Goal: Task Accomplishment & Management: Manage account settings

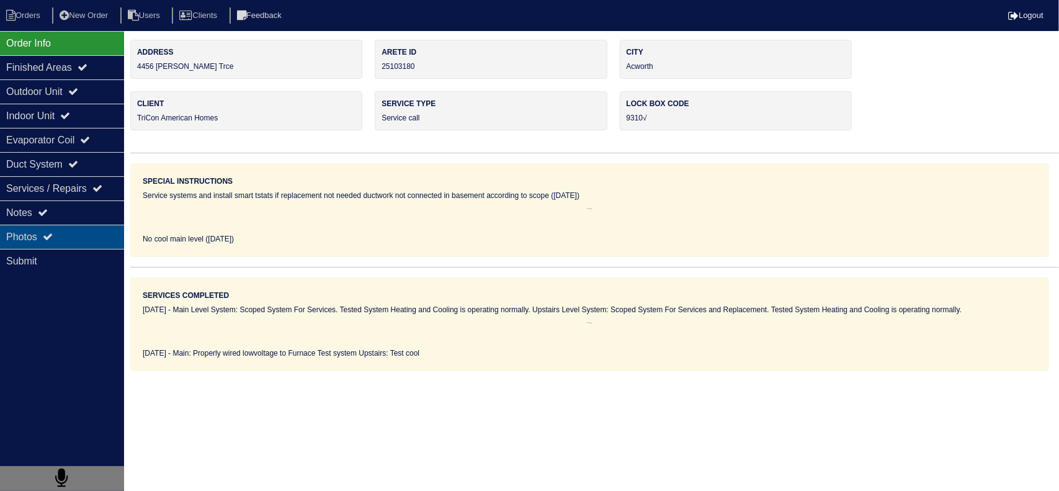
click at [53, 238] on icon at bounding box center [48, 236] width 10 height 10
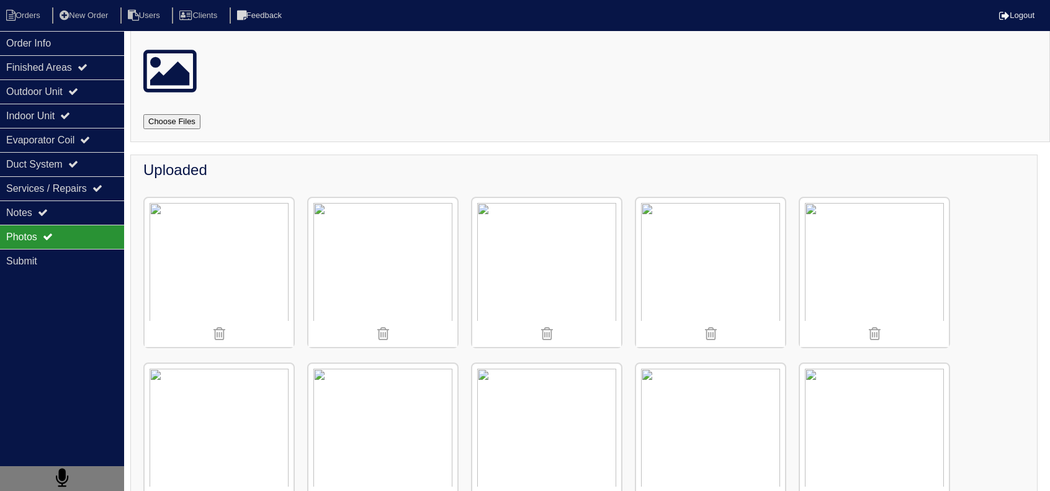
scroll to position [124, 0]
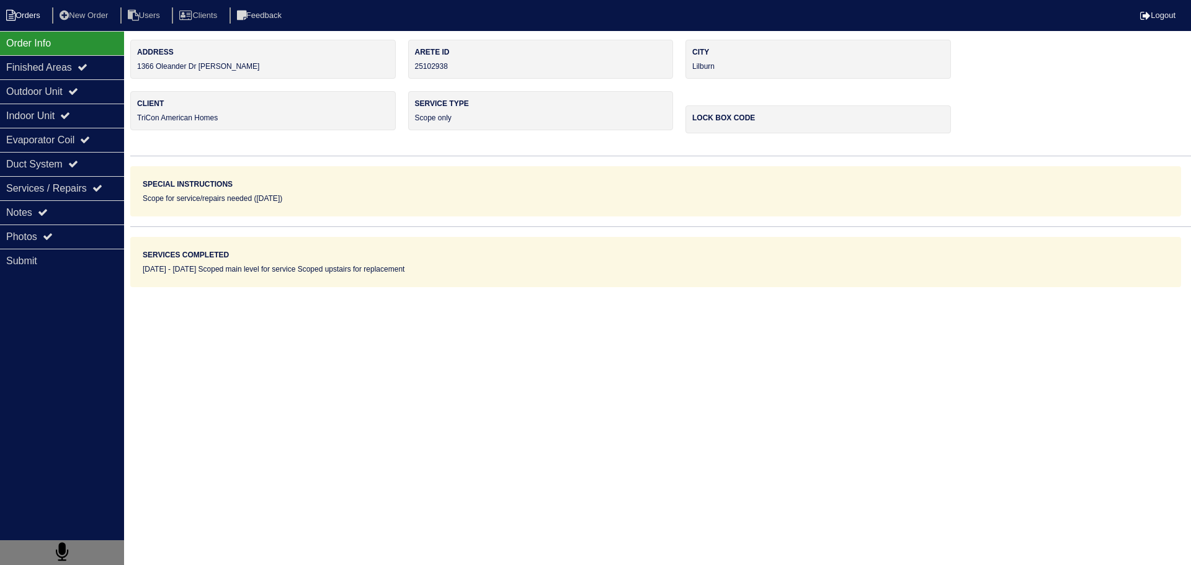
click at [43, 13] on li "Orders" at bounding box center [25, 15] width 50 height 17
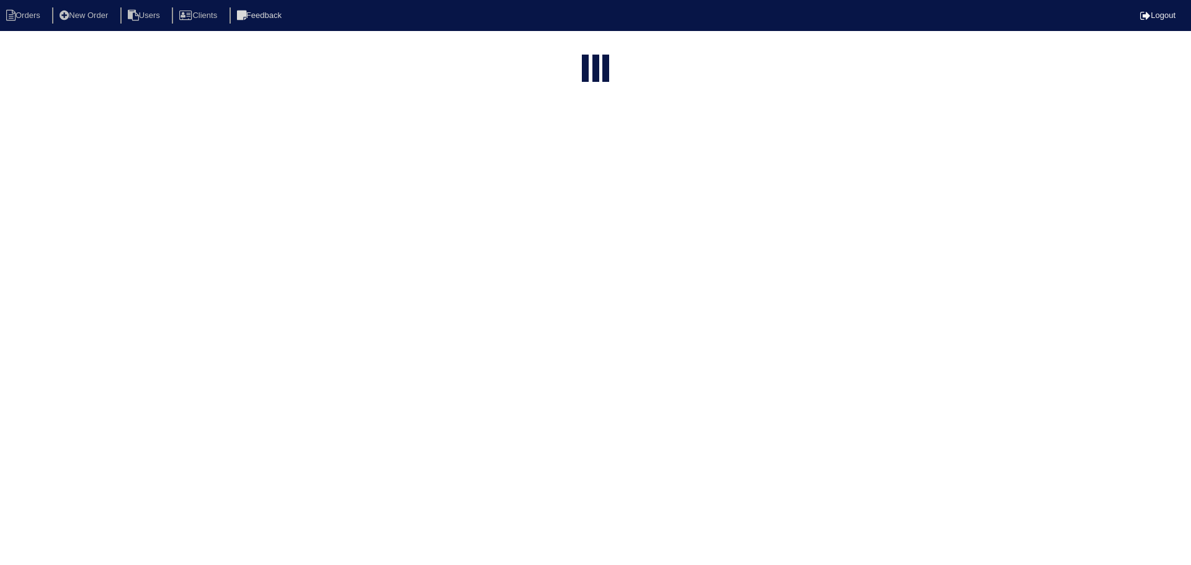
select select "15"
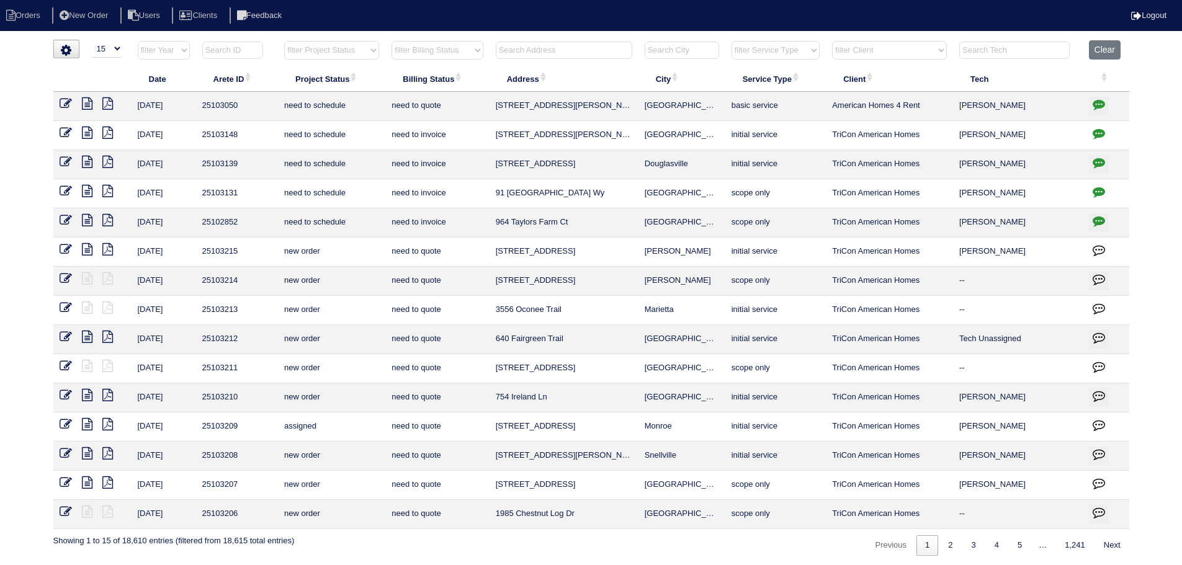
click at [328, 51] on select "filter Project Status -- Any Project Status -- new order assigned in progress f…" at bounding box center [331, 50] width 95 height 19
click at [284, 41] on select "filter Project Status -- Any Project Status -- new order assigned in progress f…" at bounding box center [331, 50] width 95 height 19
select select "assigned"
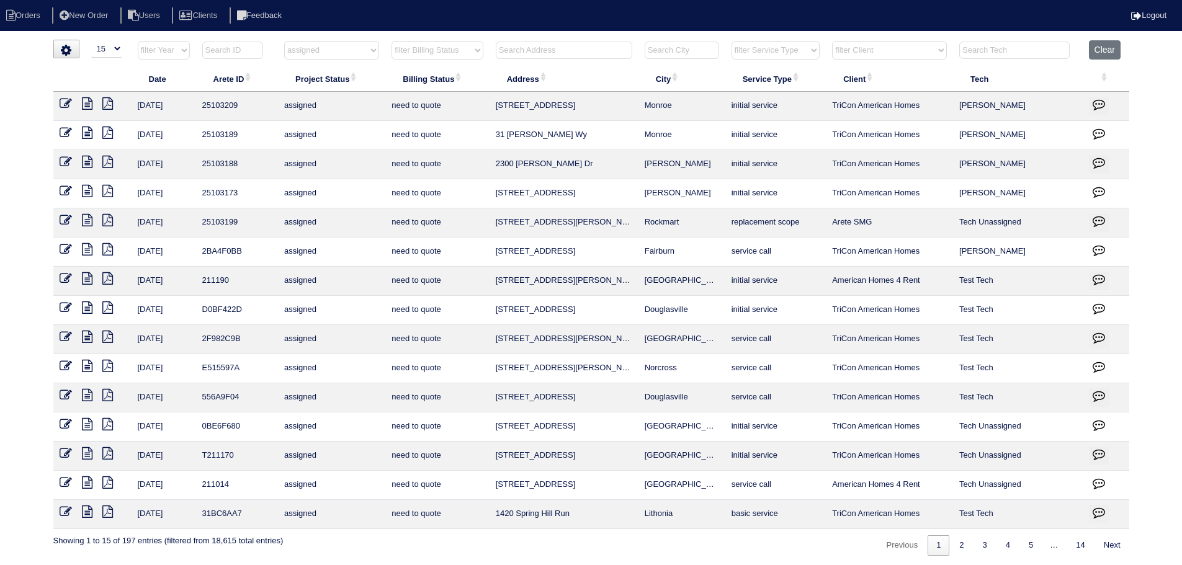
click at [537, 58] on input "text" at bounding box center [564, 50] width 136 height 17
drag, startPoint x: 347, startPoint y: 48, endPoint x: 349, endPoint y: 59, distance: 11.3
click at [347, 47] on select "filter Project Status -- Any Project Status -- new order assigned in progress f…" at bounding box center [331, 50] width 95 height 19
click at [543, 30] on nav "Orders New Order Users Clients Feedback Logout" at bounding box center [591, 15] width 1182 height 31
click at [84, 163] on icon at bounding box center [87, 162] width 11 height 12
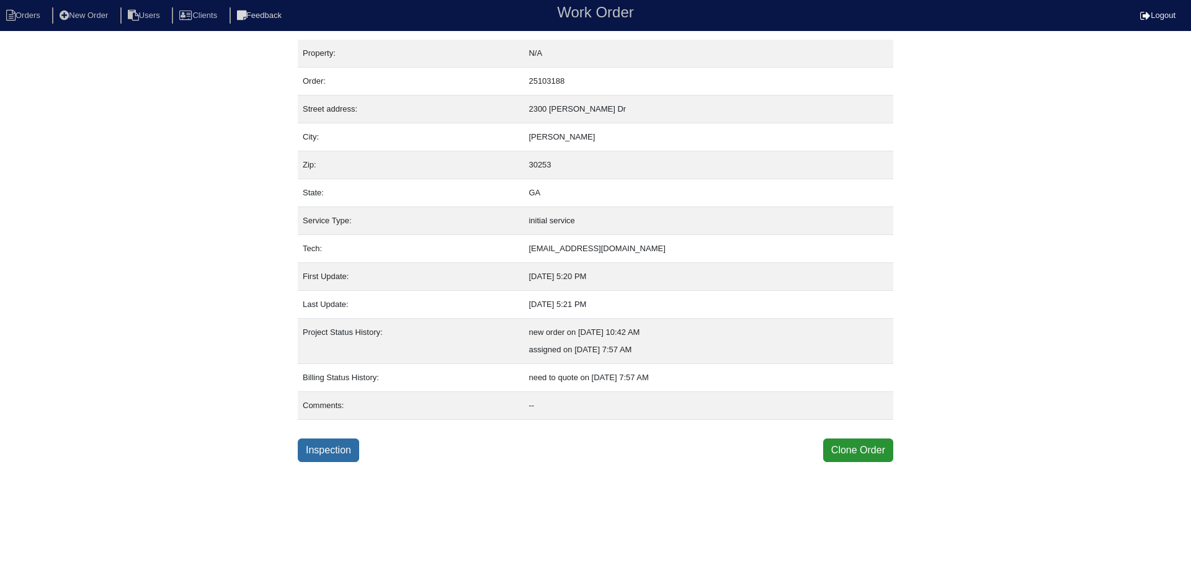
click at [298, 452] on link "Inspection" at bounding box center [328, 451] width 61 height 24
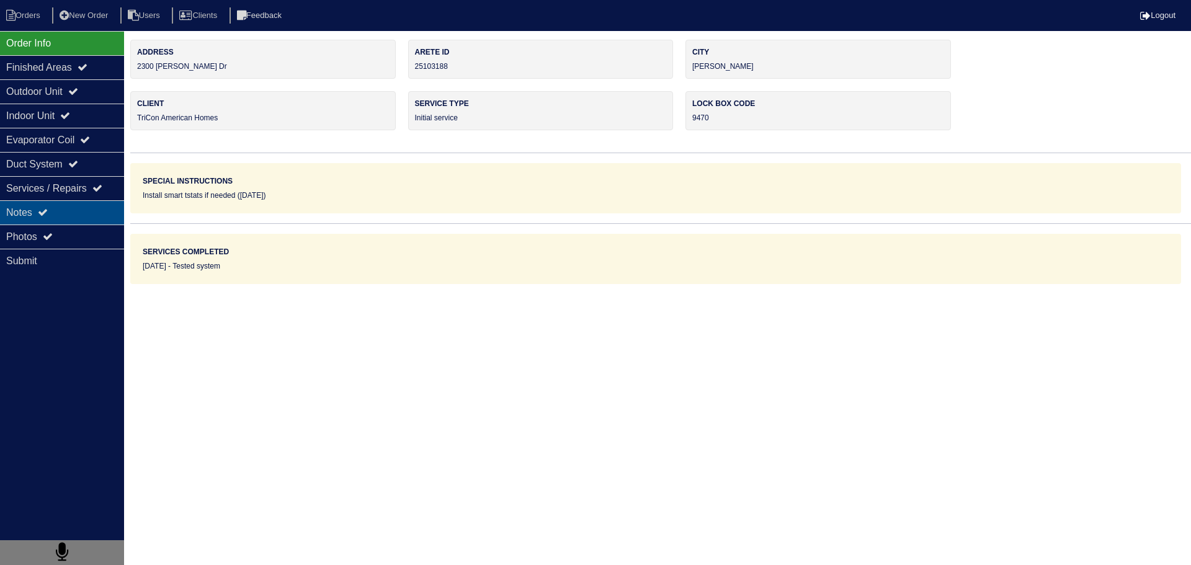
click at [68, 207] on div "Notes" at bounding box center [62, 212] width 124 height 24
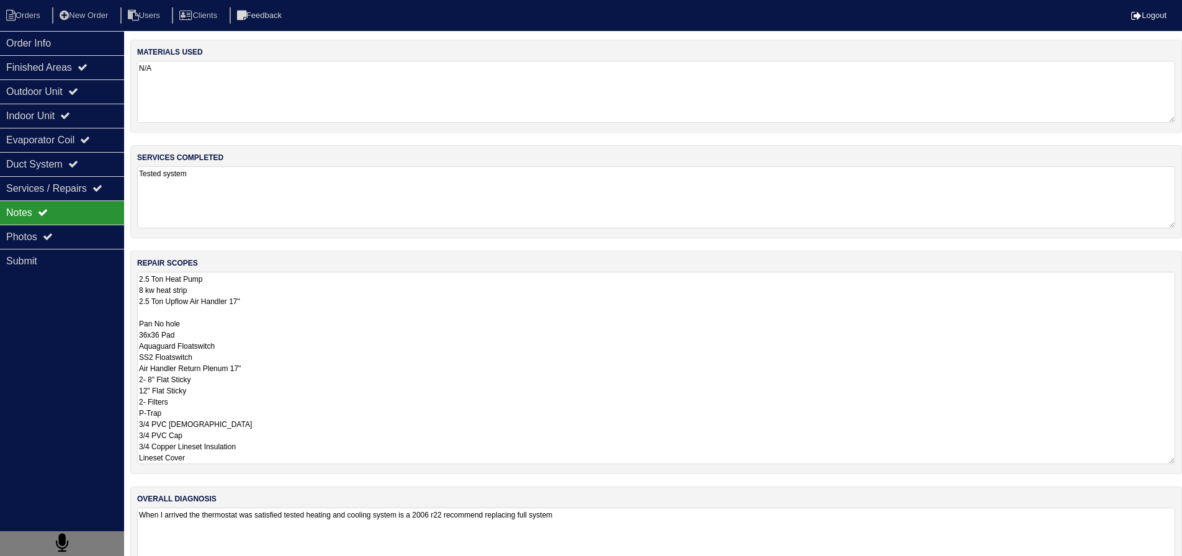
click at [229, 302] on textarea "2.5 Ton Heat Pump 8 kw heat strip 2.5 Ton Upflow Air Handler 17" Pan No hole 36…" at bounding box center [656, 368] width 1038 height 192
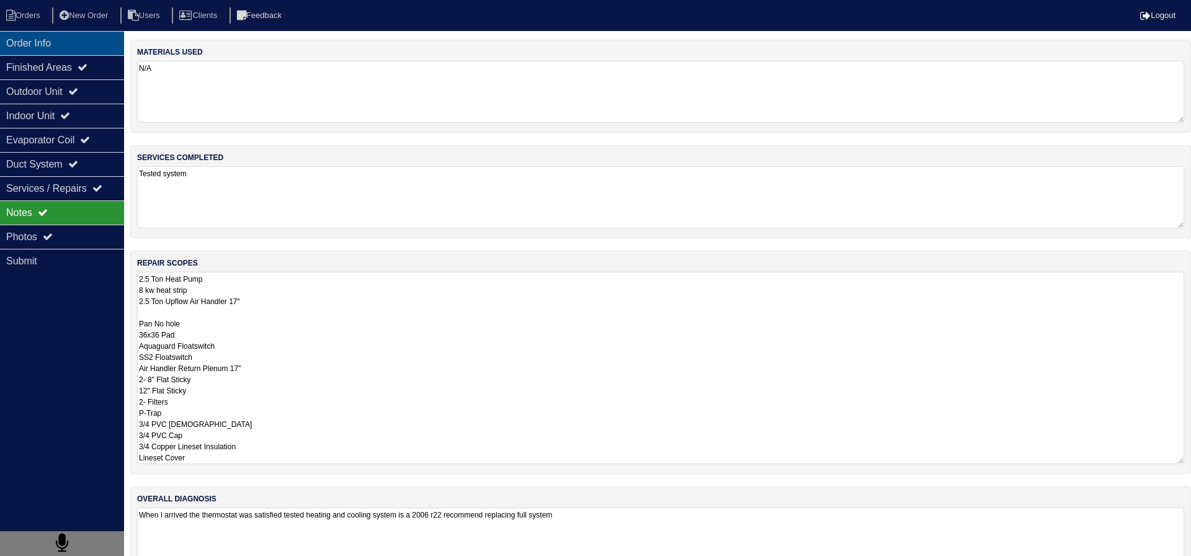
click at [79, 45] on div "Order Info" at bounding box center [62, 43] width 124 height 24
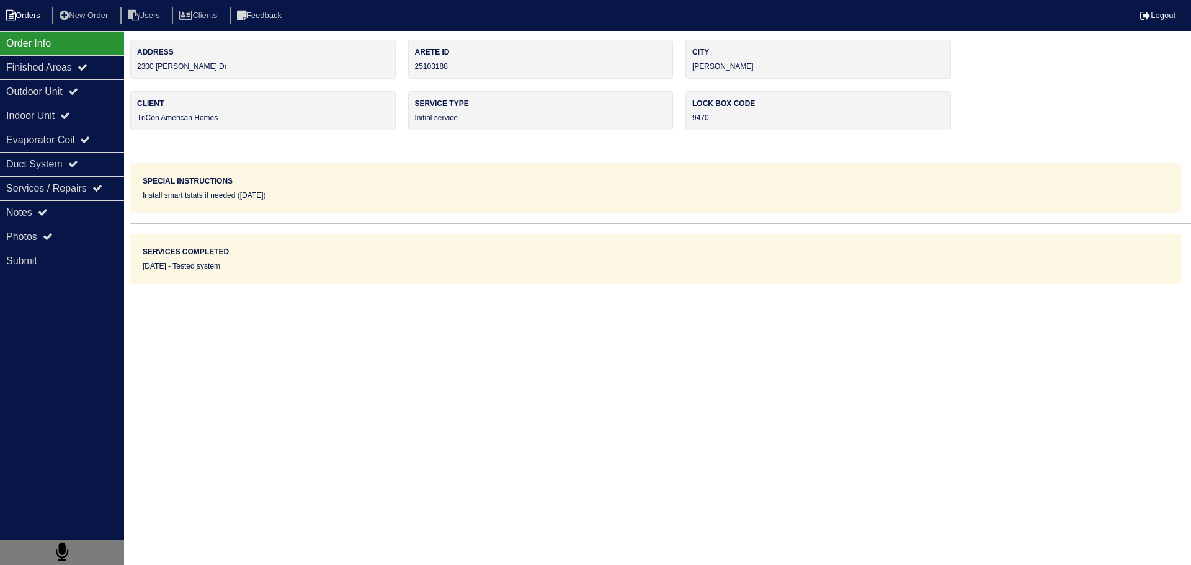
click at [48, 17] on li "Orders" at bounding box center [25, 15] width 50 height 17
select select "15"
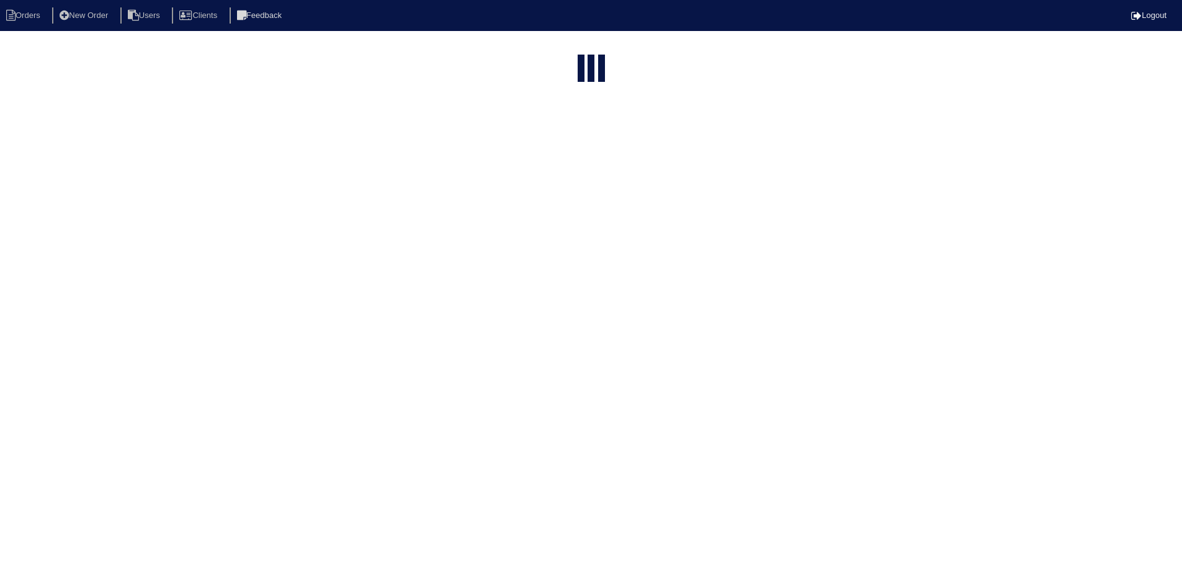
select select "assigned"
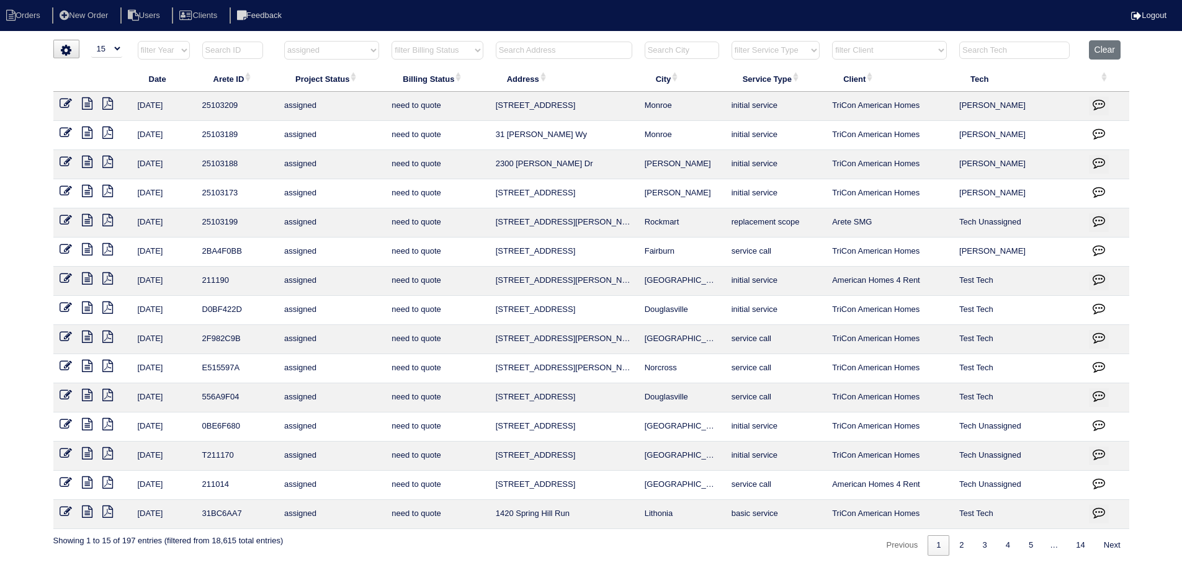
drag, startPoint x: 697, startPoint y: 220, endPoint x: 483, endPoint y: 229, distance: 213.6
click at [452, 225] on tr "8/30/25 25103199 assigned need to quote 816 Knox Mountain Rd Rockmart replaceme…" at bounding box center [591, 222] width 1076 height 29
copy tr "816 Knox Mountain Rd Rockmart"
drag, startPoint x: 378, startPoint y: 55, endPoint x: 369, endPoint y: 55, distance: 8.7
click at [369, 56] on tr "filter Year -- Any Year -- 2025 2024 2023 2022 2021 2020 2019 filter Project St…" at bounding box center [591, 52] width 1076 height 25
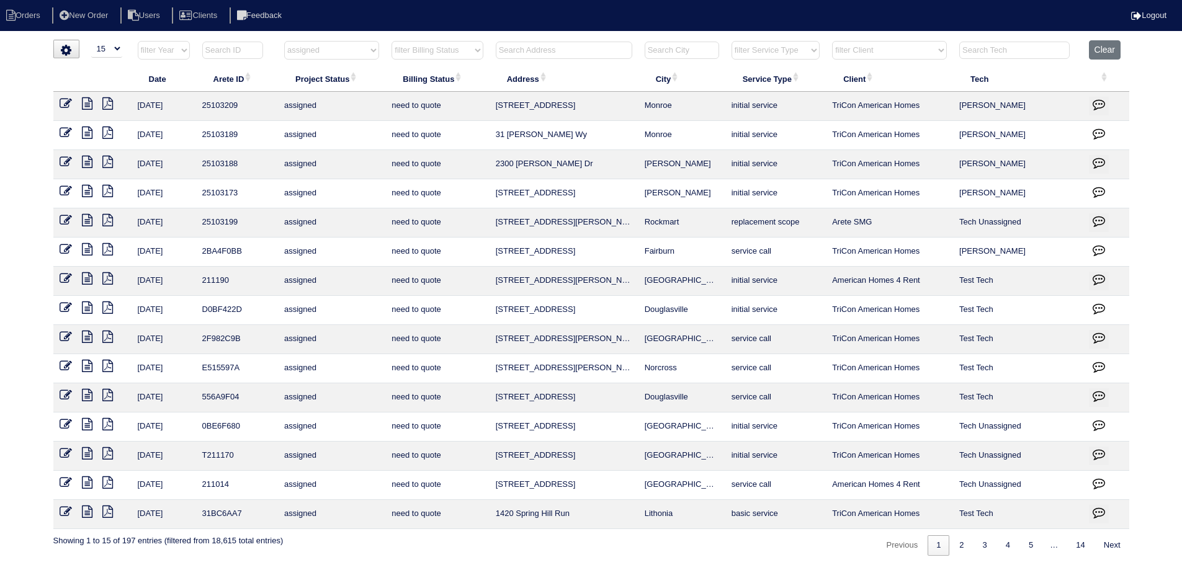
click at [368, 56] on select "filter Project Status -- Any Project Status -- new order assigned in progress f…" at bounding box center [331, 50] width 95 height 19
select select
click at [284, 41] on select "filter Project Status -- Any Project Status -- new order assigned in progress f…" at bounding box center [331, 50] width 95 height 19
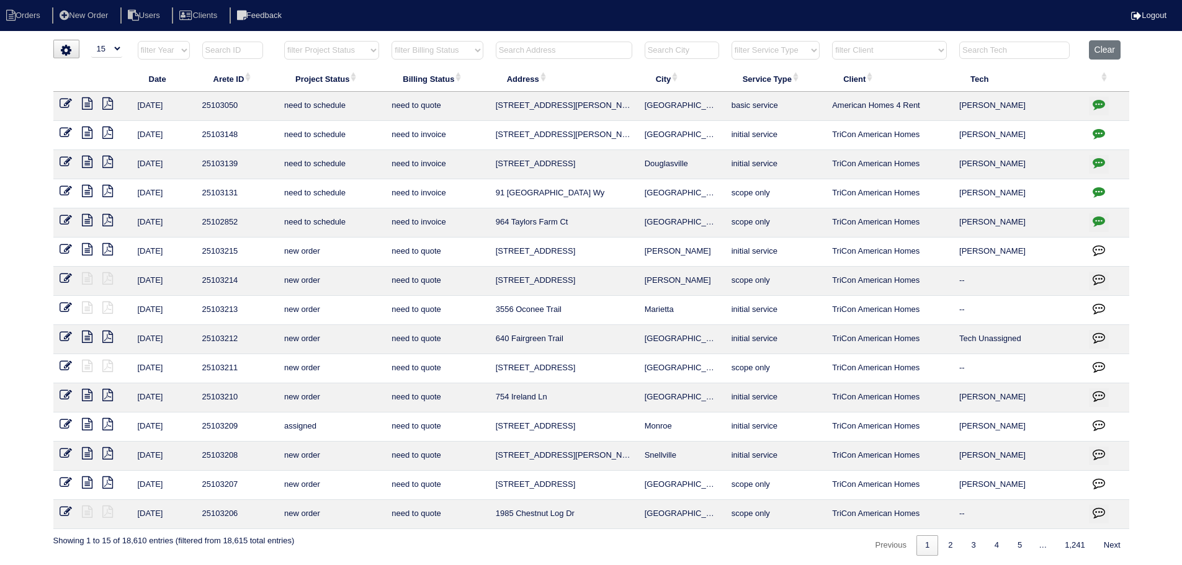
click at [568, 53] on input "text" at bounding box center [564, 50] width 136 height 17
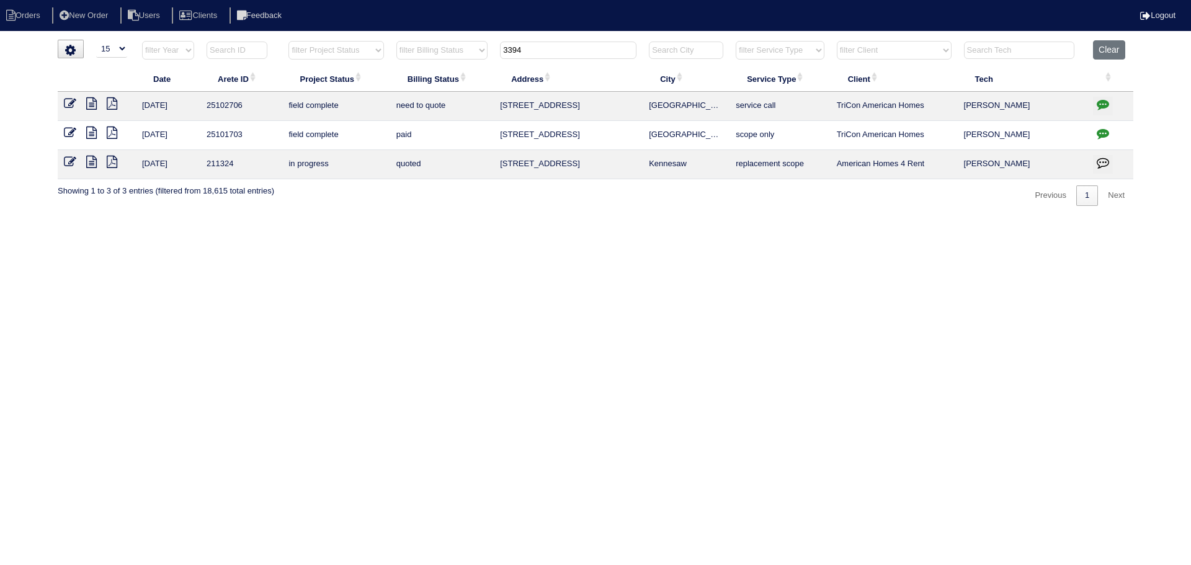
type input "3394"
drag, startPoint x: 1120, startPoint y: 103, endPoint x: 1109, endPoint y: 105, distance: 10.8
click at [1118, 104] on td at bounding box center [1110, 106] width 47 height 29
click at [1109, 105] on button "button" at bounding box center [1103, 106] width 20 height 19
type textarea "7/25/25 - electrican is needed to replace furnace breaker - will need to resche…"
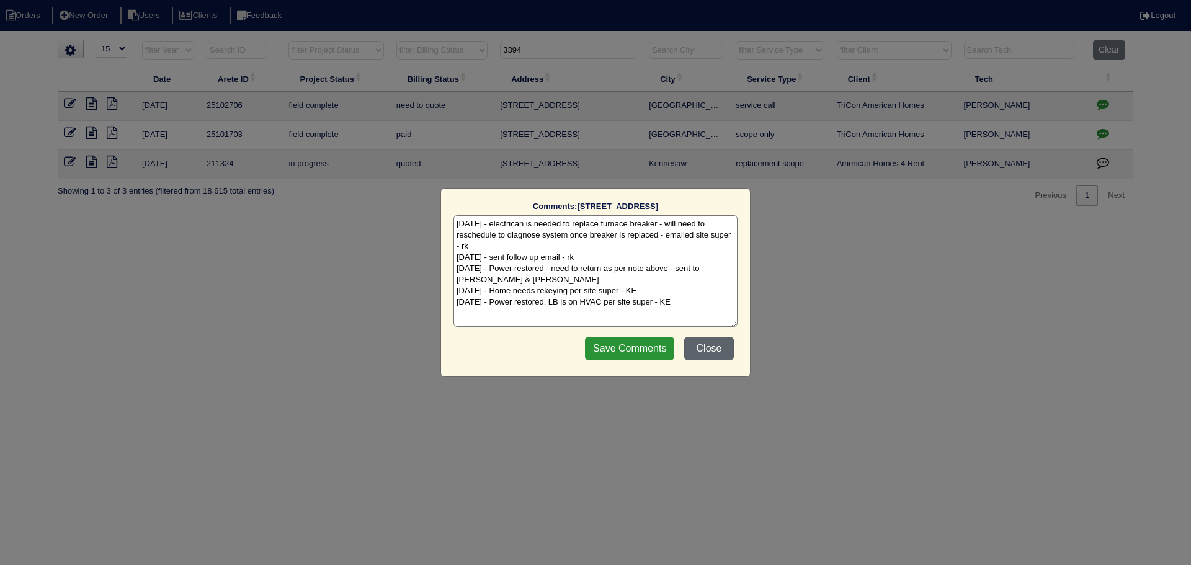
click at [723, 340] on button "Close" at bounding box center [709, 349] width 50 height 24
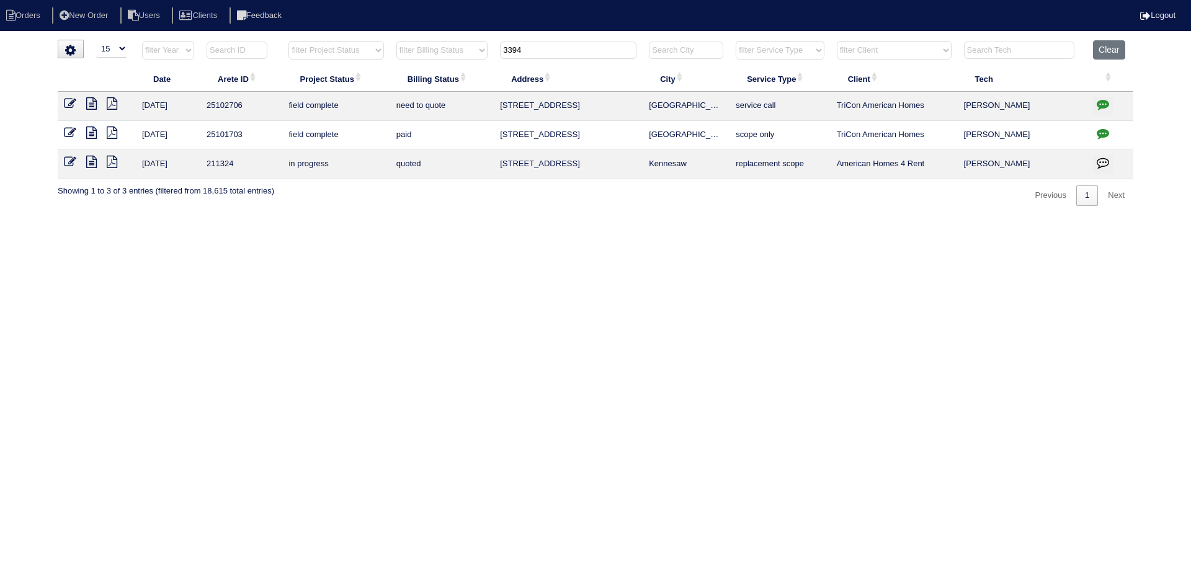
drag, startPoint x: 555, startPoint y: 47, endPoint x: 438, endPoint y: 33, distance: 118.0
click at [437, 33] on html "Orders New Order Users Clients Feedback Logout Orders New Order Users Clients M…" at bounding box center [595, 109] width 1191 height 218
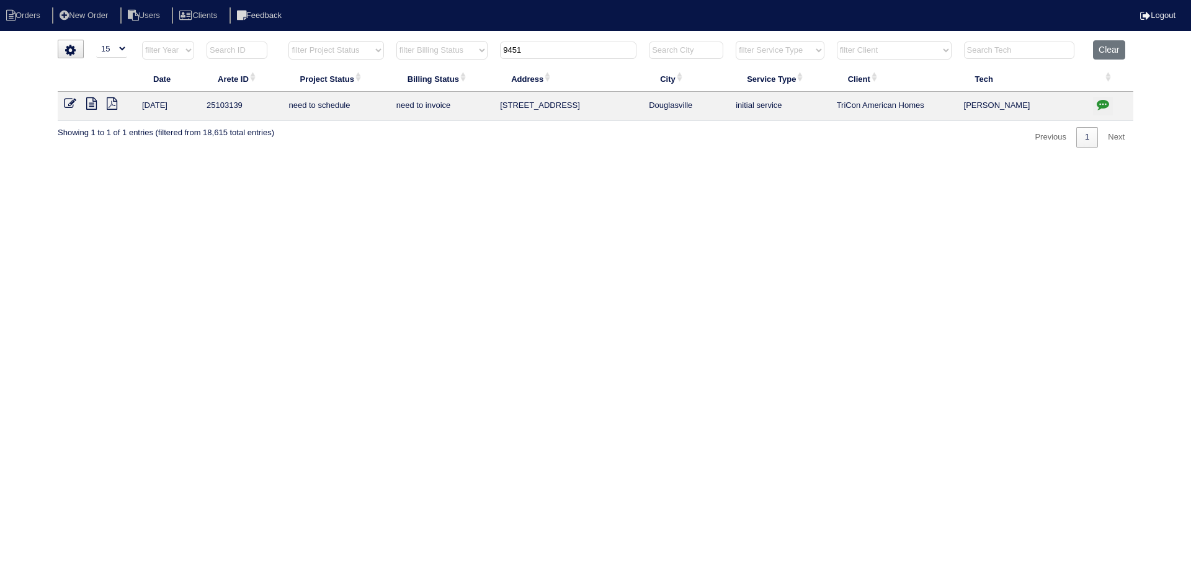
type input "9451"
click at [1108, 104] on icon "button" at bounding box center [1103, 104] width 12 height 12
type textarea "9/2/25 - Replace Main/Service x2/Replace US return plenum approved - Sent to Da…"
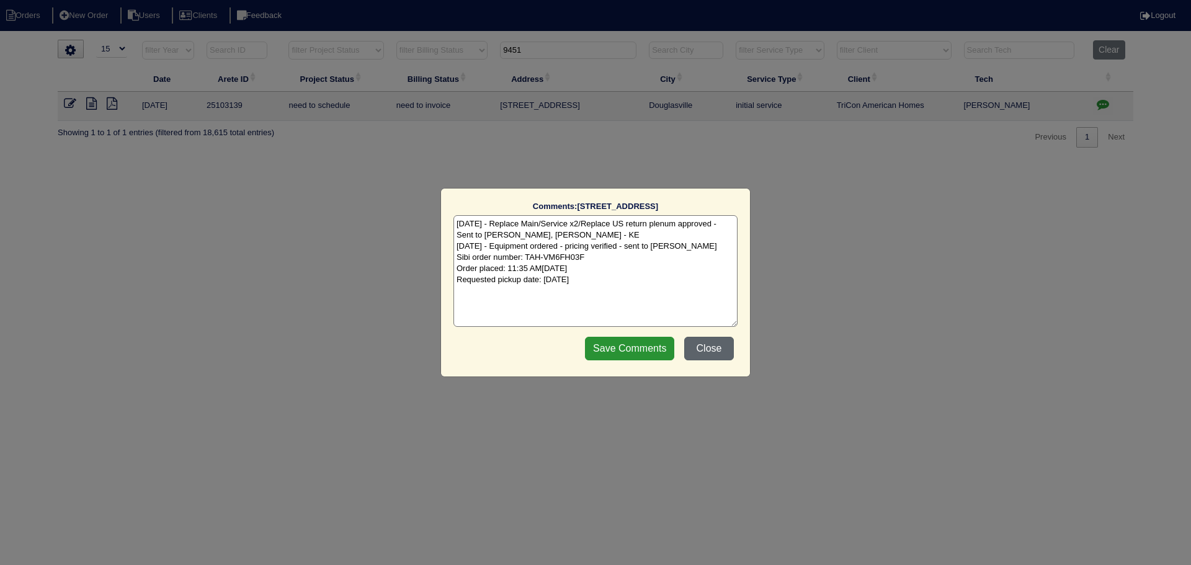
click at [731, 340] on button "Close" at bounding box center [709, 349] width 50 height 24
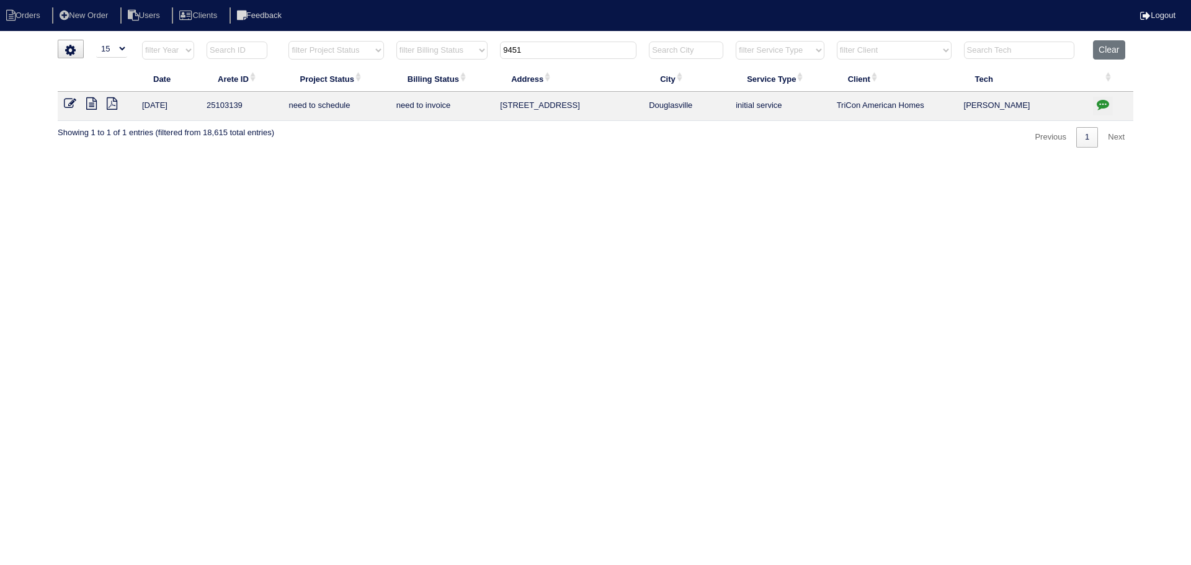
click at [362, 55] on select "filter Project Status -- Any Project Status -- new order assigned in progress f…" at bounding box center [335, 50] width 95 height 19
select select "new order"
click at [288, 41] on select "filter Project Status -- Any Project Status -- new order assigned in progress f…" at bounding box center [335, 50] width 95 height 19
type input "9451"
select select "new order"
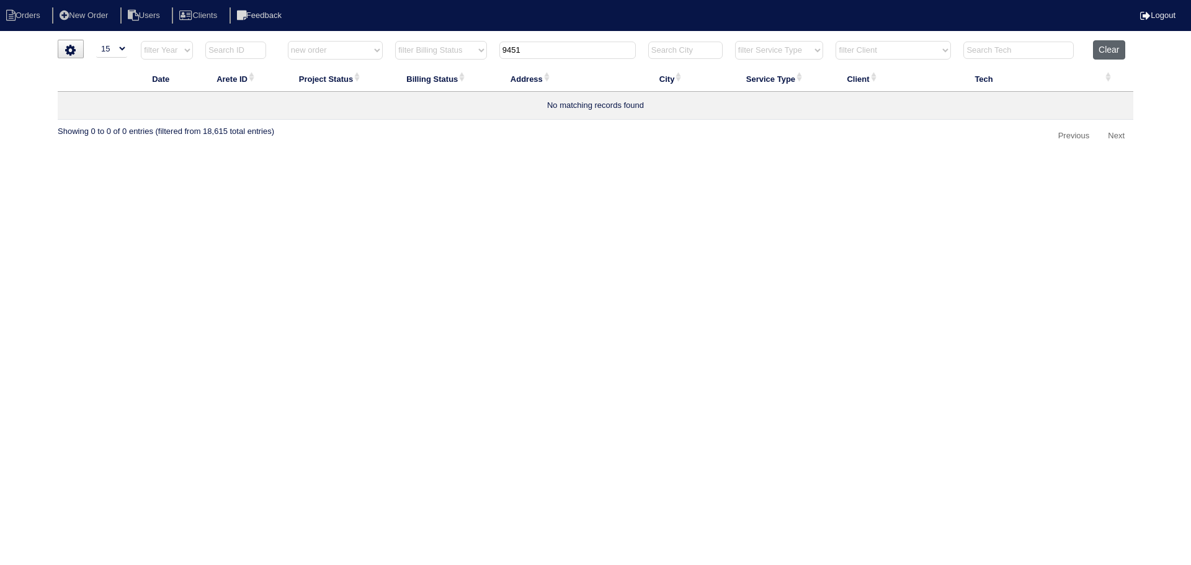
click at [1118, 43] on button "Clear" at bounding box center [1109, 49] width 32 height 19
select select
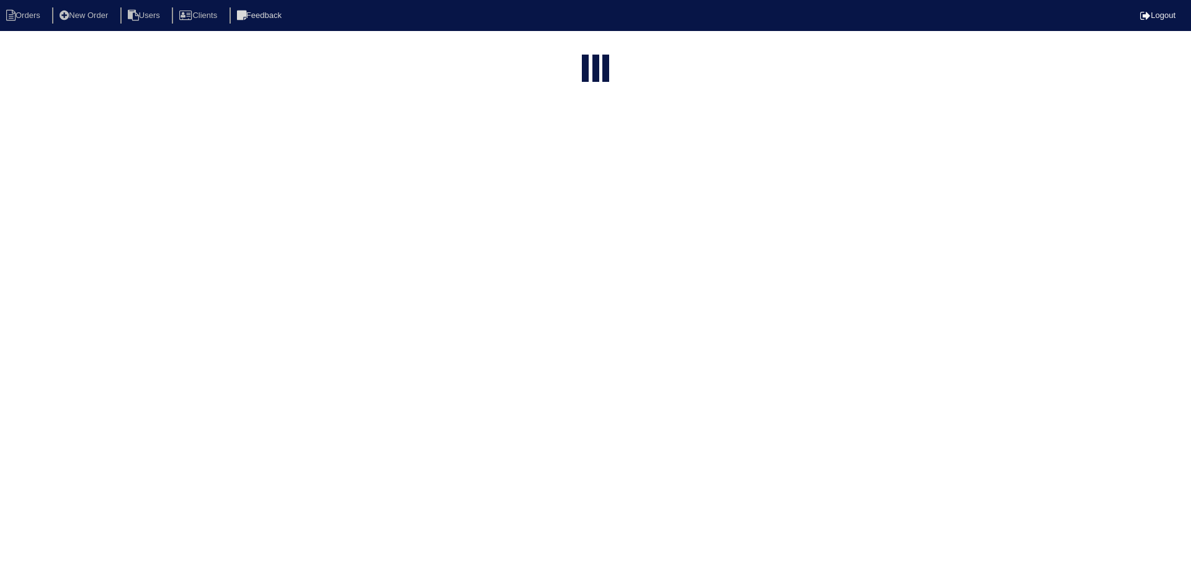
select select "15"
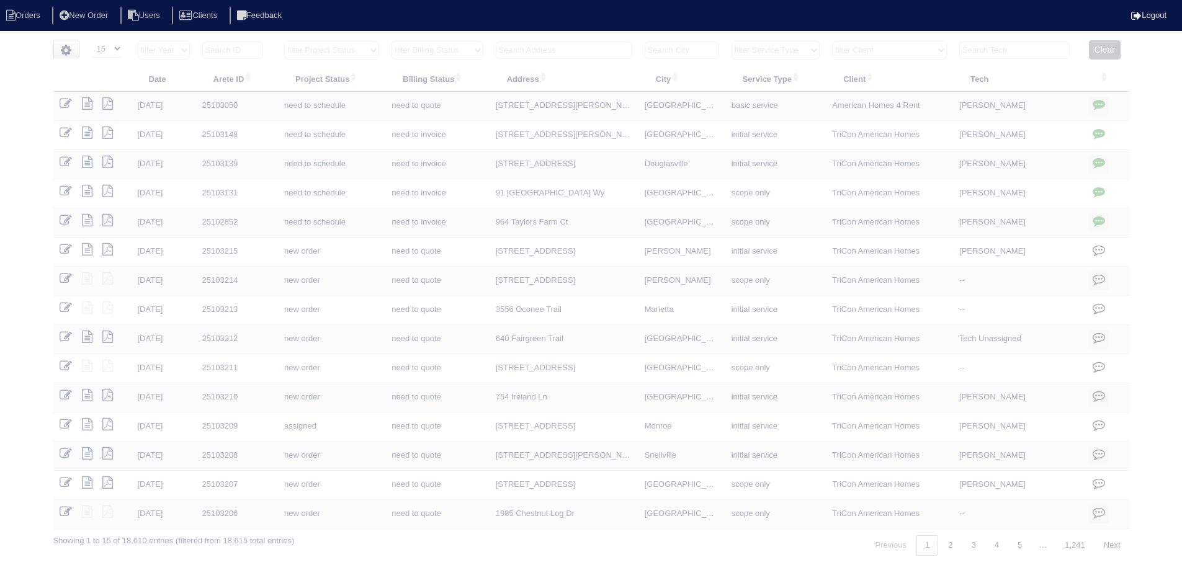
click at [374, 55] on select "filter Project Status -- Any Project Status -- new order assigned in progress f…" at bounding box center [331, 50] width 95 height 19
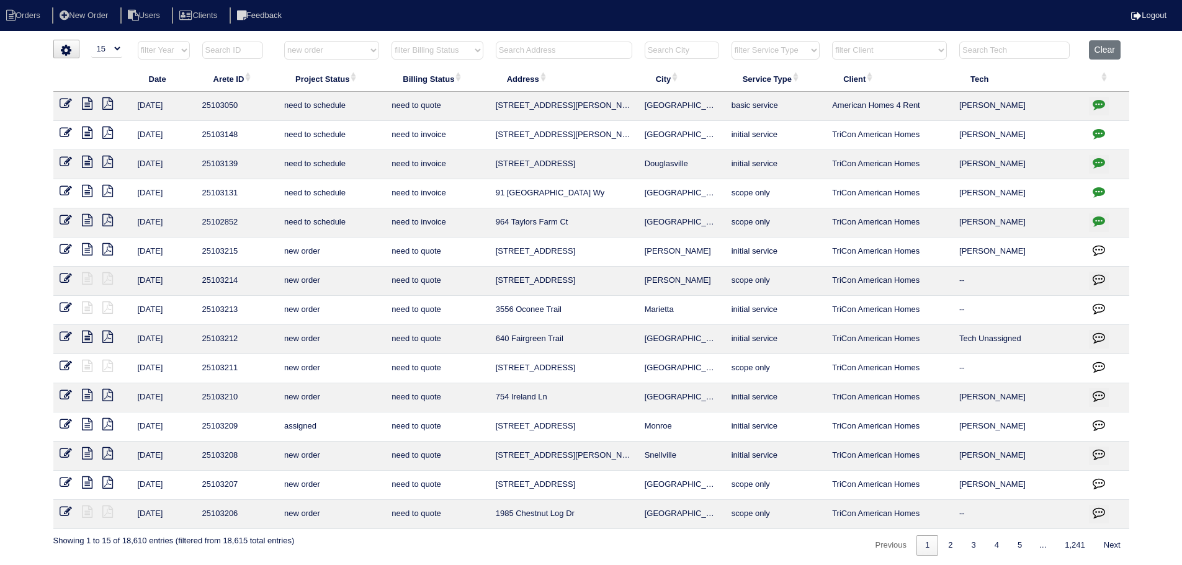
click at [284, 41] on select "filter Project Status -- Any Project Status -- new order assigned in progress f…" at bounding box center [331, 50] width 95 height 19
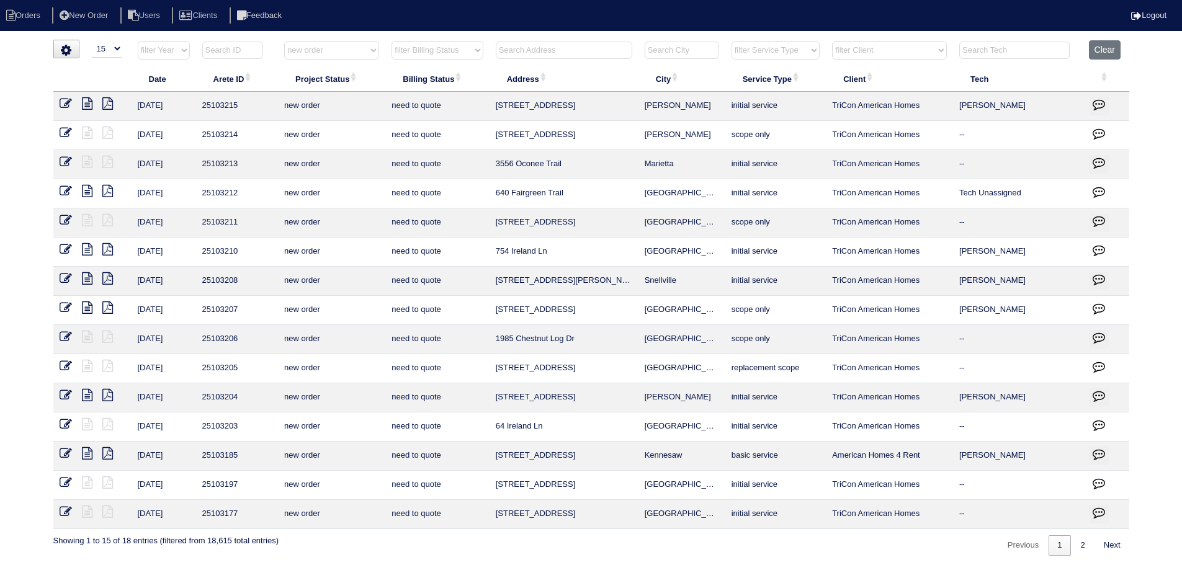
click at [1079, 531] on div "Previous 1 2 Next" at bounding box center [1062, 542] width 131 height 27
click at [1081, 541] on link "2" at bounding box center [1083, 545] width 22 height 20
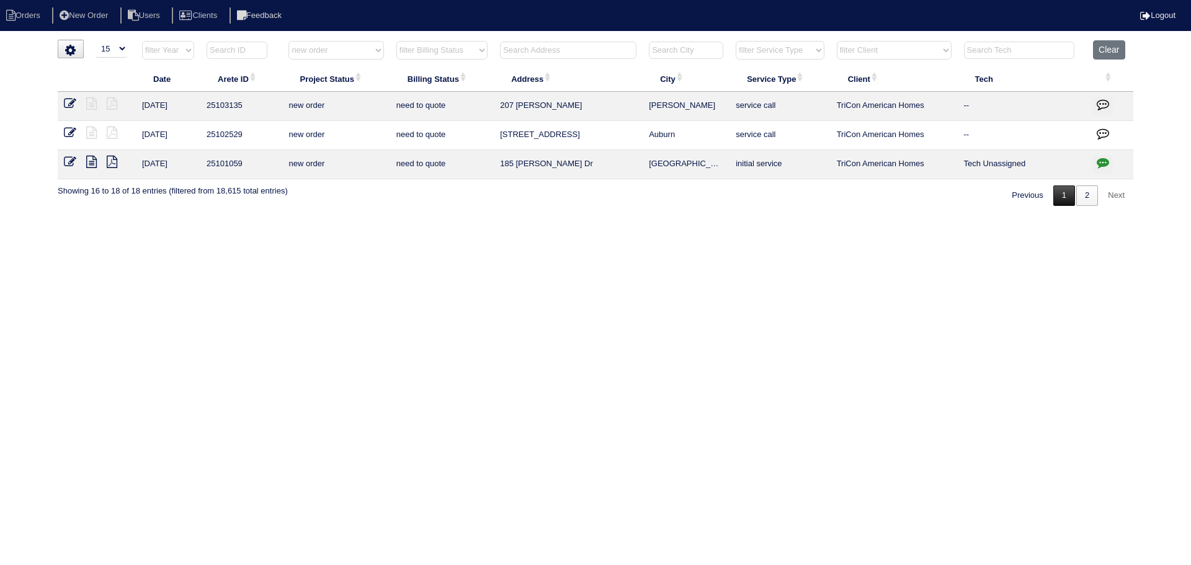
click at [1061, 202] on link "1" at bounding box center [1064, 195] width 22 height 20
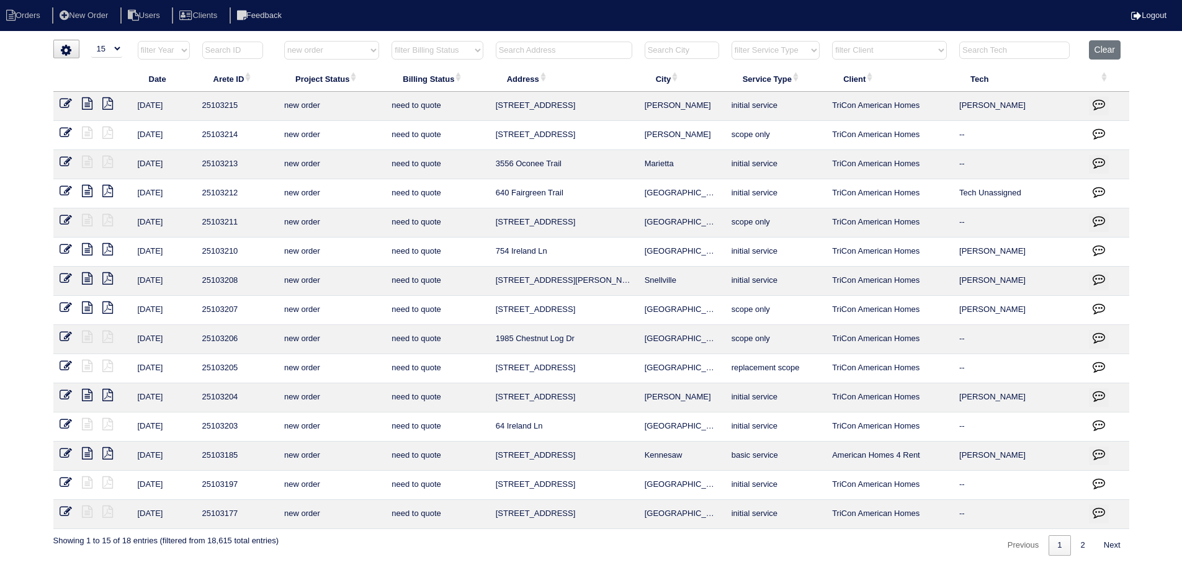
drag, startPoint x: 301, startPoint y: 51, endPoint x: 310, endPoint y: 59, distance: 12.3
click at [302, 51] on select "filter Project Status -- Any Project Status -- new order assigned in progress f…" at bounding box center [331, 50] width 95 height 19
click at [284, 41] on select "filter Project Status -- Any Project Status -- new order assigned in progress f…" at bounding box center [331, 50] width 95 height 19
select select "assigned"
